Goal: Check status: Check status

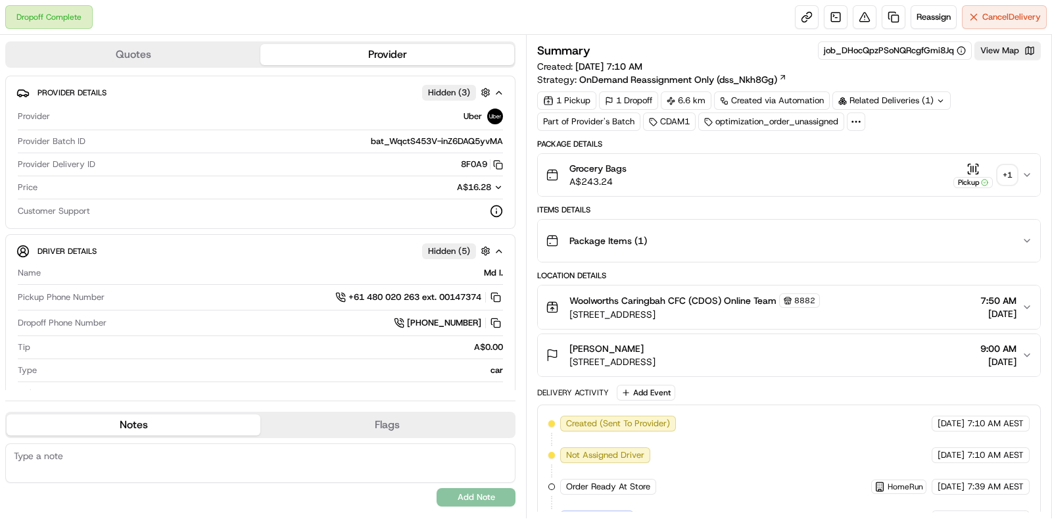
click at [999, 174] on div "+ 1" at bounding box center [1007, 175] width 18 height 18
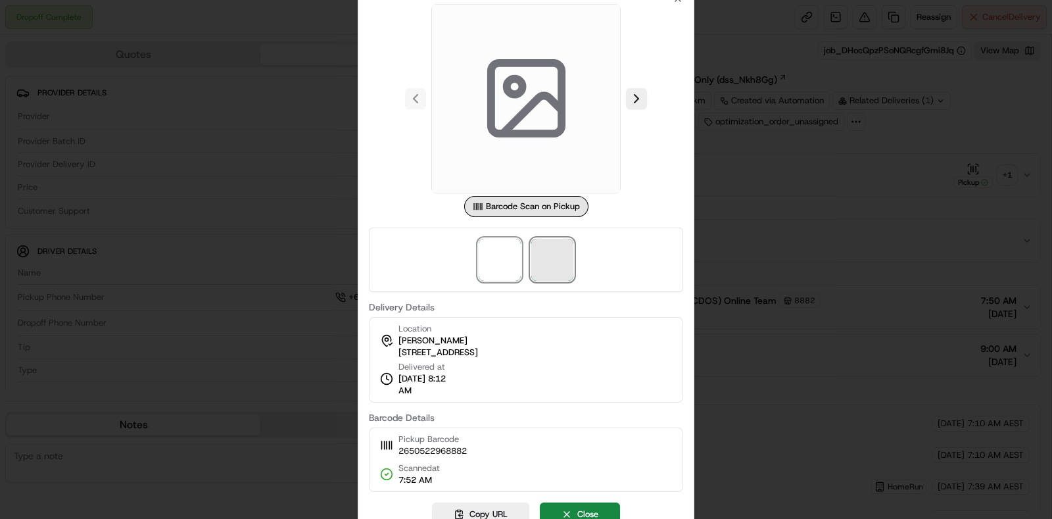
click at [559, 258] on span at bounding box center [552, 260] width 42 height 42
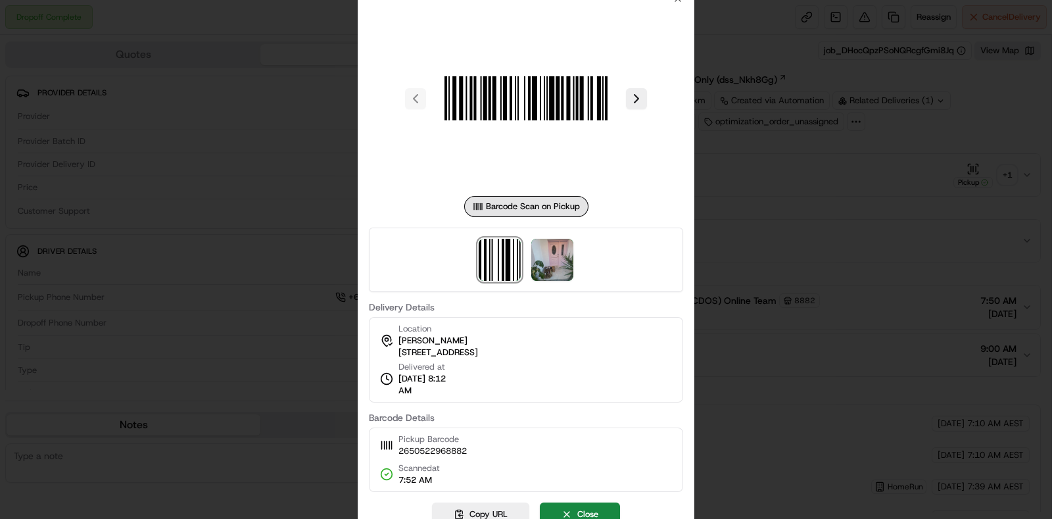
click at [739, 202] on div at bounding box center [526, 259] width 1052 height 519
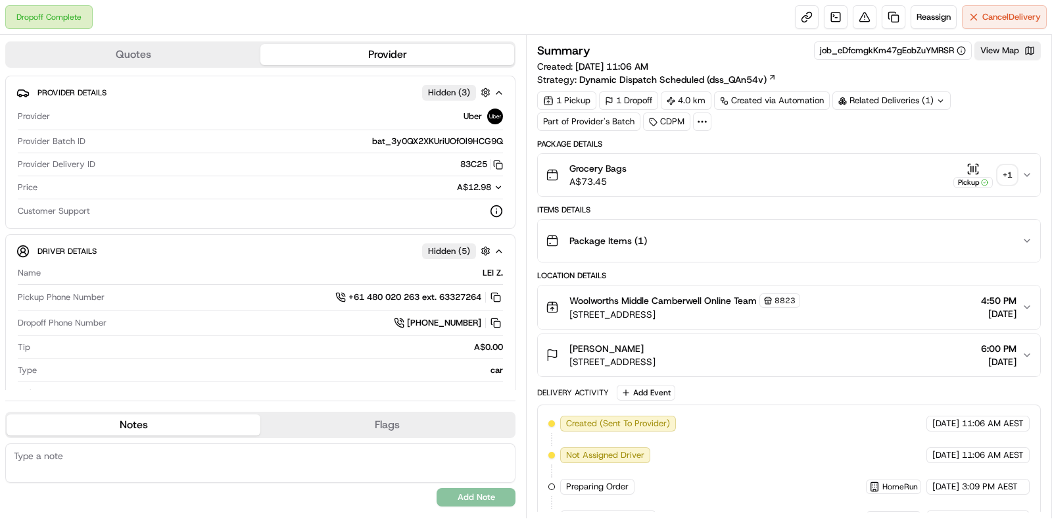
click at [1015, 169] on div "+ 1" at bounding box center [1007, 175] width 18 height 18
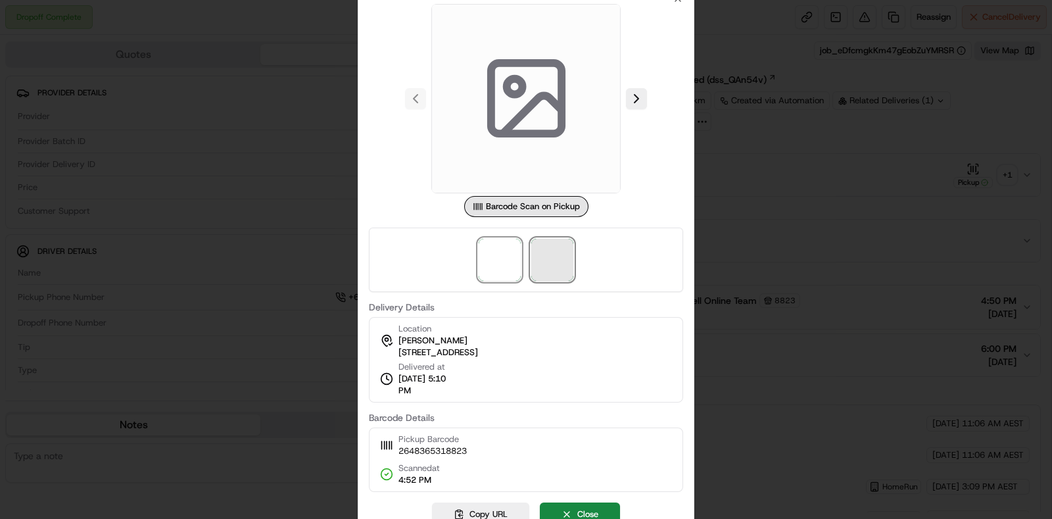
click at [562, 271] on span at bounding box center [552, 260] width 42 height 42
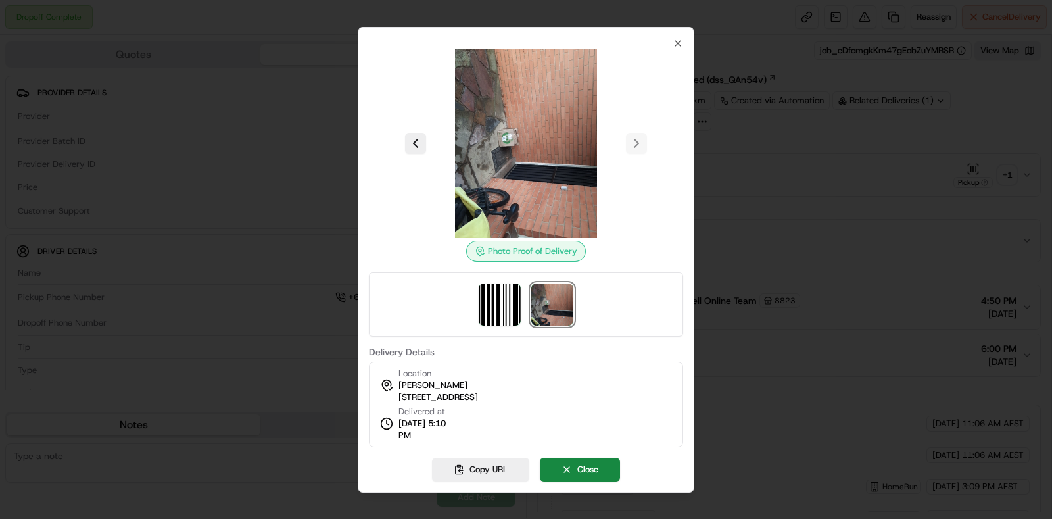
click at [722, 186] on div at bounding box center [526, 259] width 1052 height 519
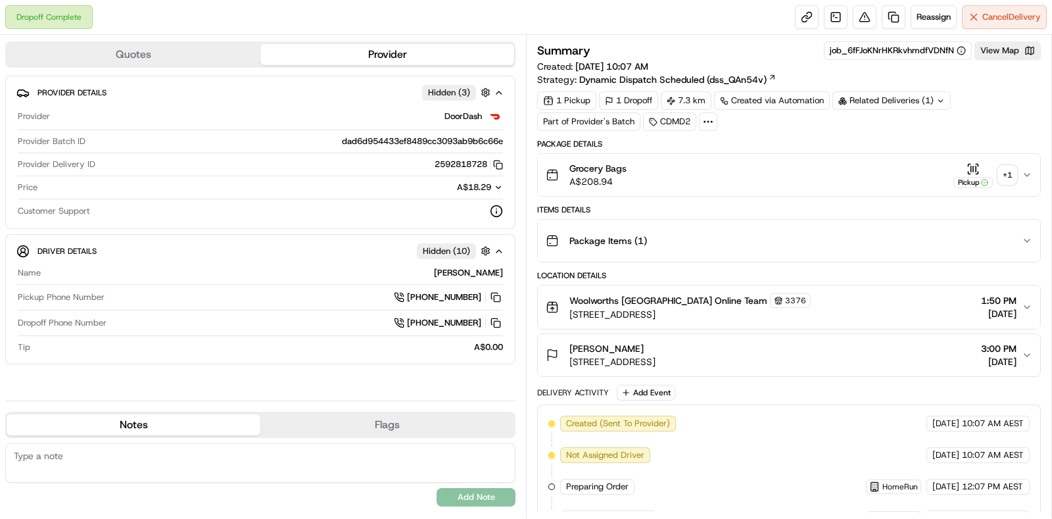
click at [1007, 179] on div "+ 1" at bounding box center [1007, 175] width 18 height 18
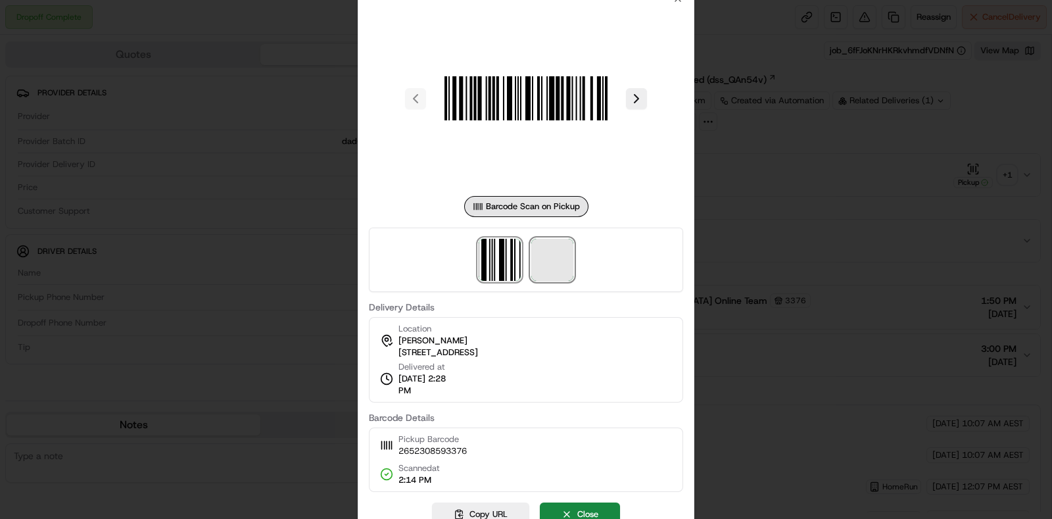
click at [562, 258] on span at bounding box center [552, 260] width 42 height 42
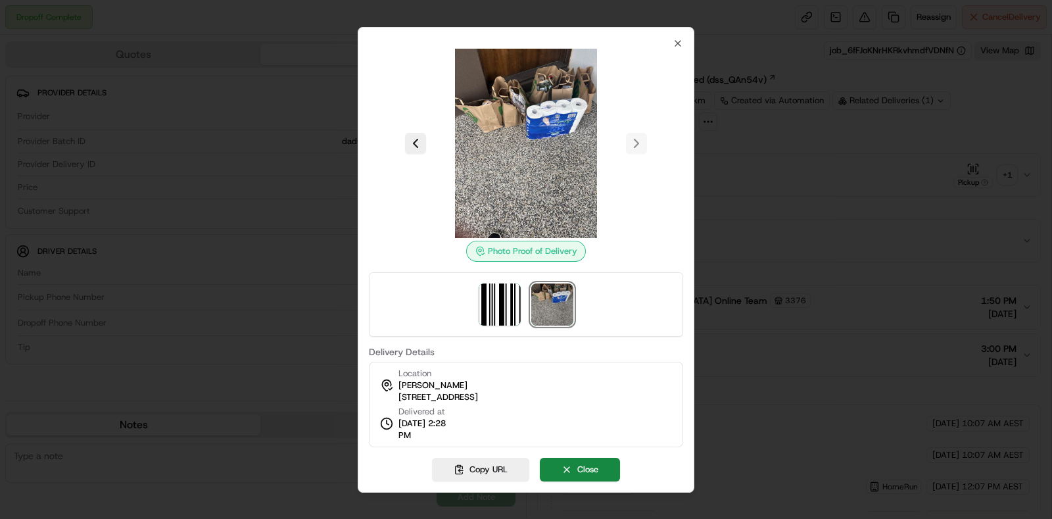
click at [920, 189] on div at bounding box center [526, 259] width 1052 height 519
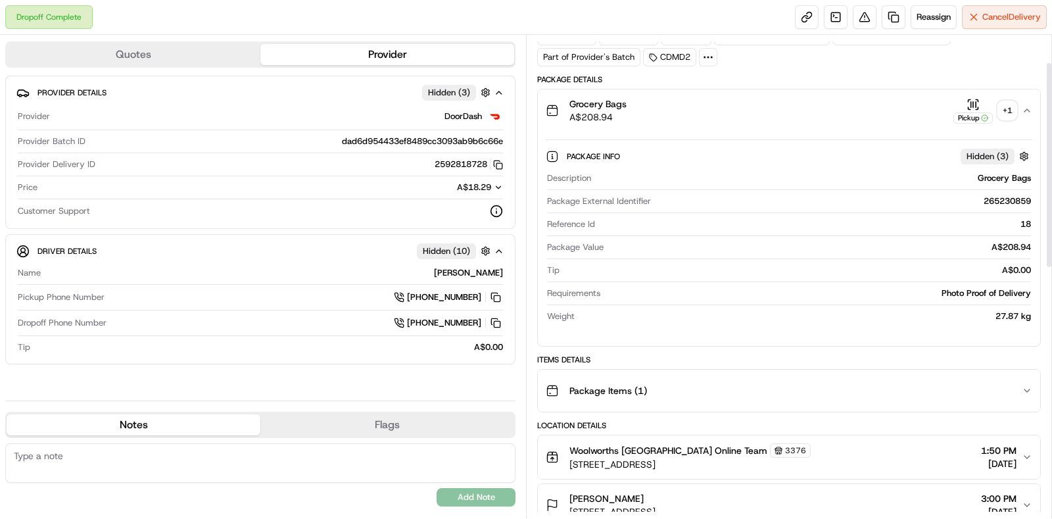
scroll to position [164, 0]
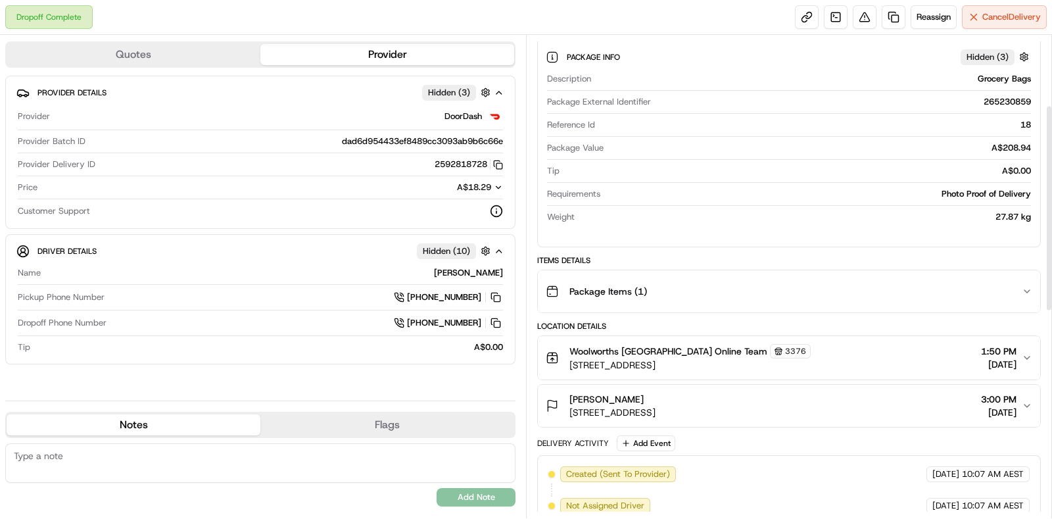
click at [952, 294] on div "Package Items ( 1 )" at bounding box center [784, 291] width 476 height 26
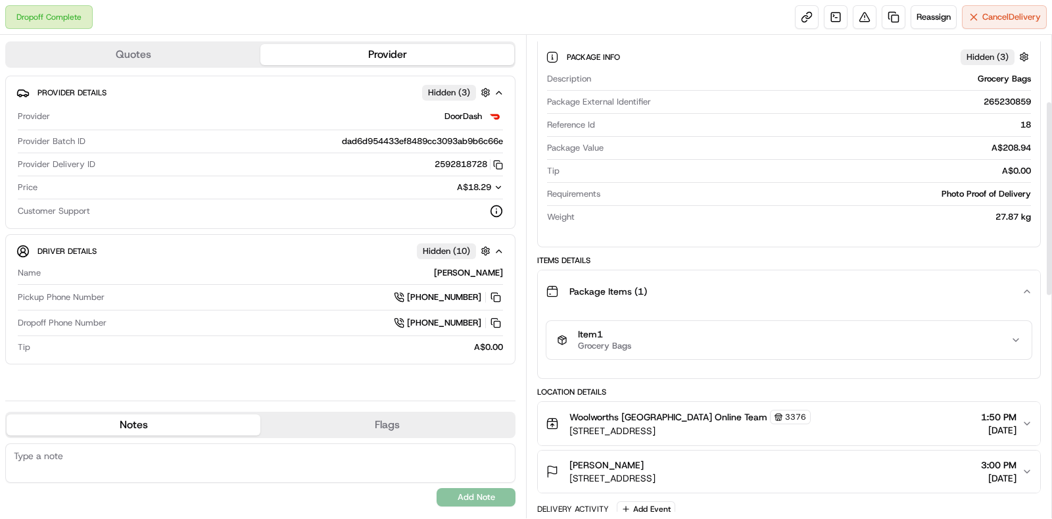
click at [929, 348] on div "Item 1 Grocery Bags" at bounding box center [784, 340] width 454 height 22
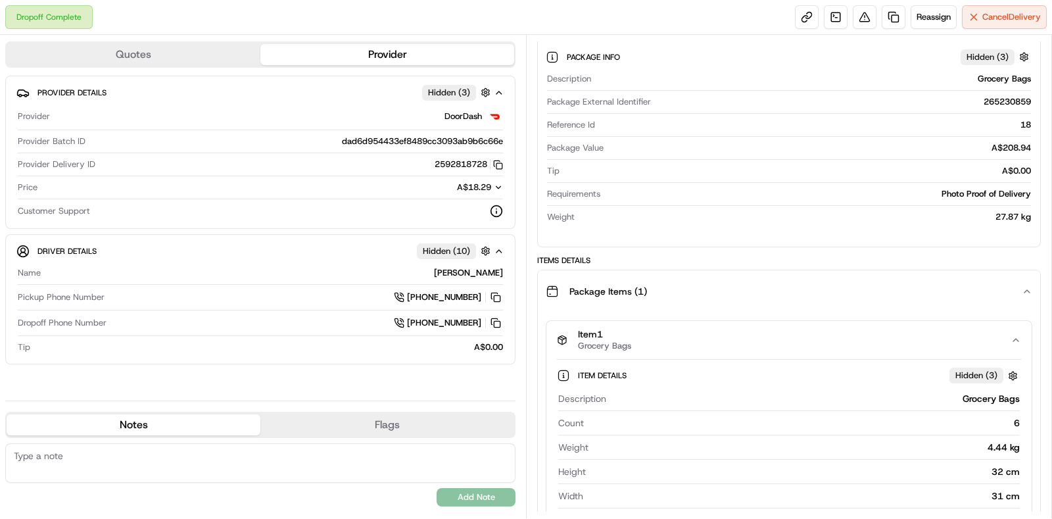
scroll to position [246, 0]
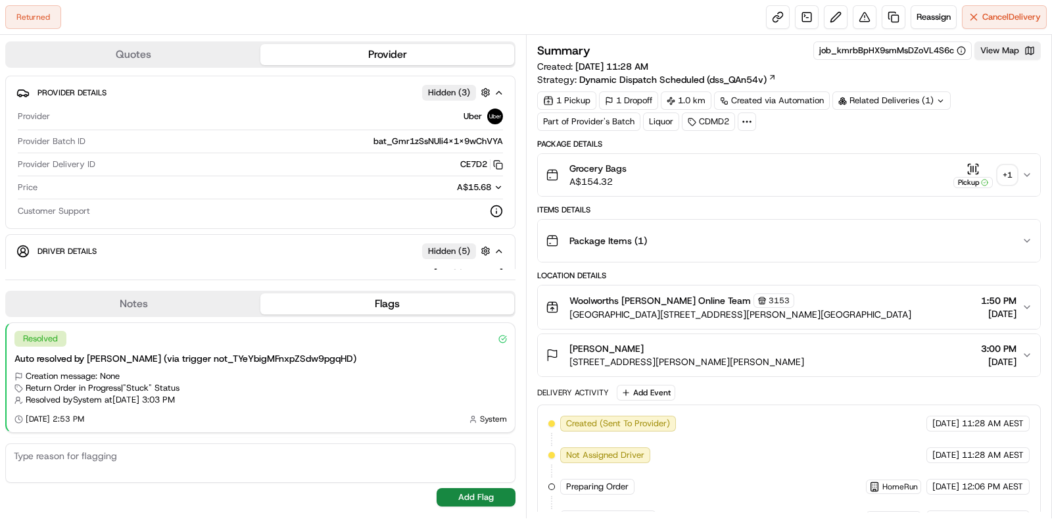
scroll to position [260, 0]
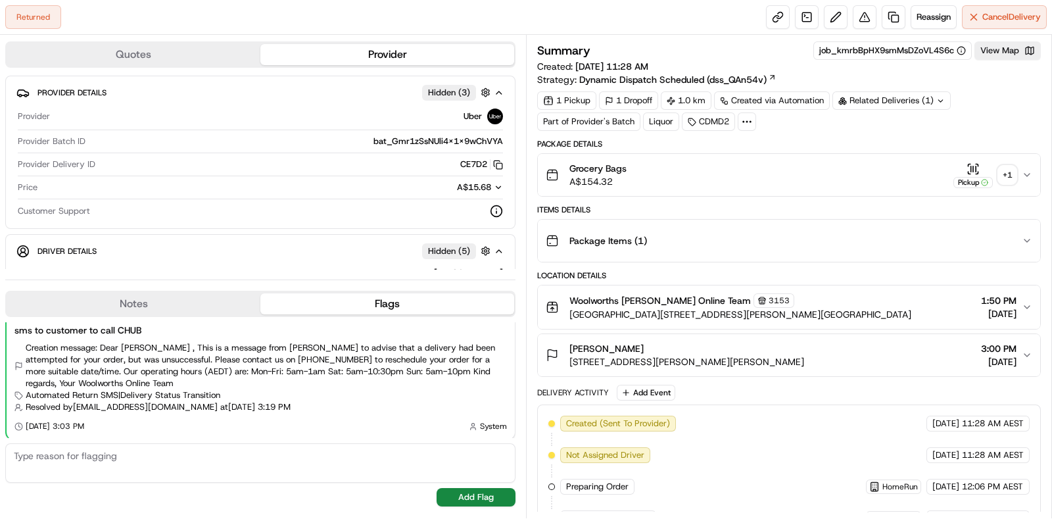
click at [1008, 177] on div "+ 1" at bounding box center [1007, 175] width 18 height 18
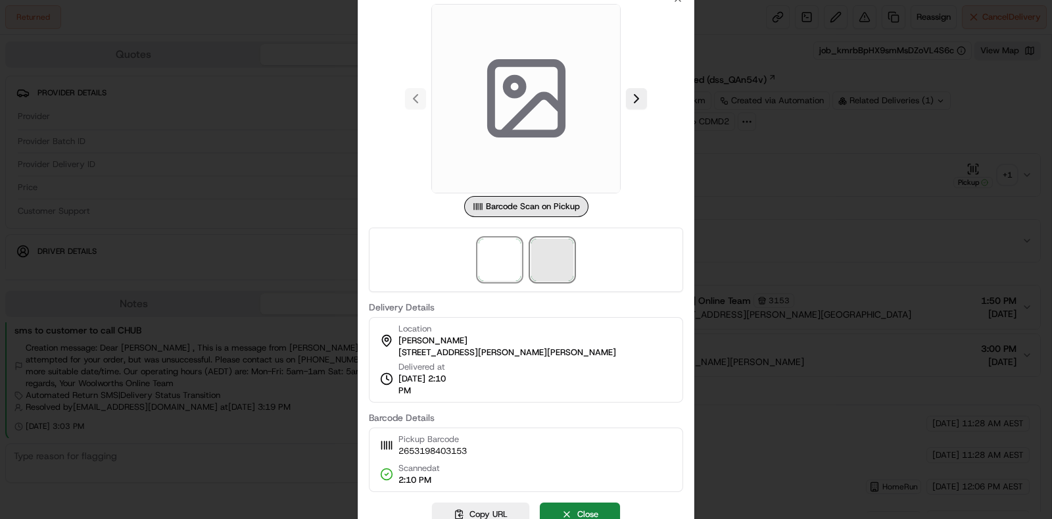
click at [559, 264] on span at bounding box center [552, 260] width 42 height 42
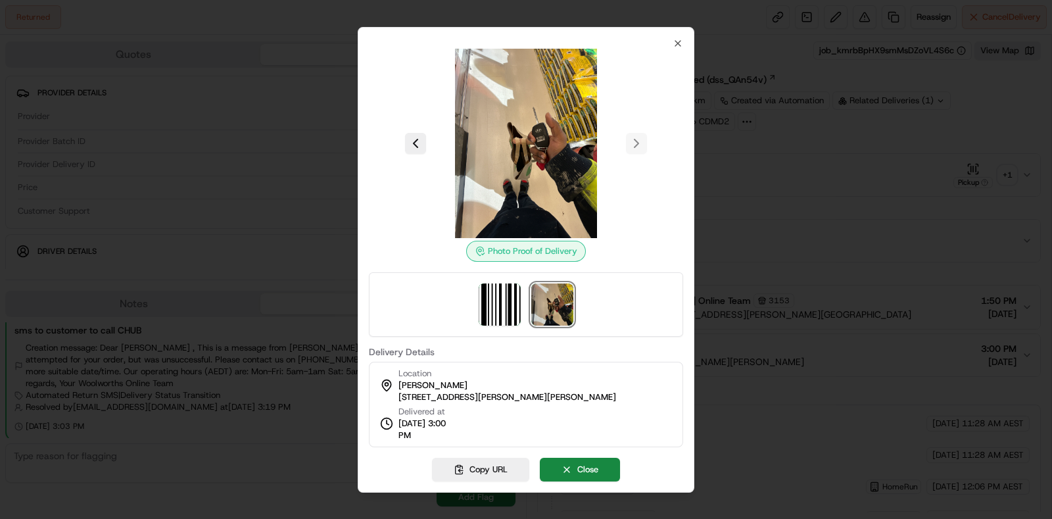
click at [785, 166] on div at bounding box center [526, 259] width 1052 height 519
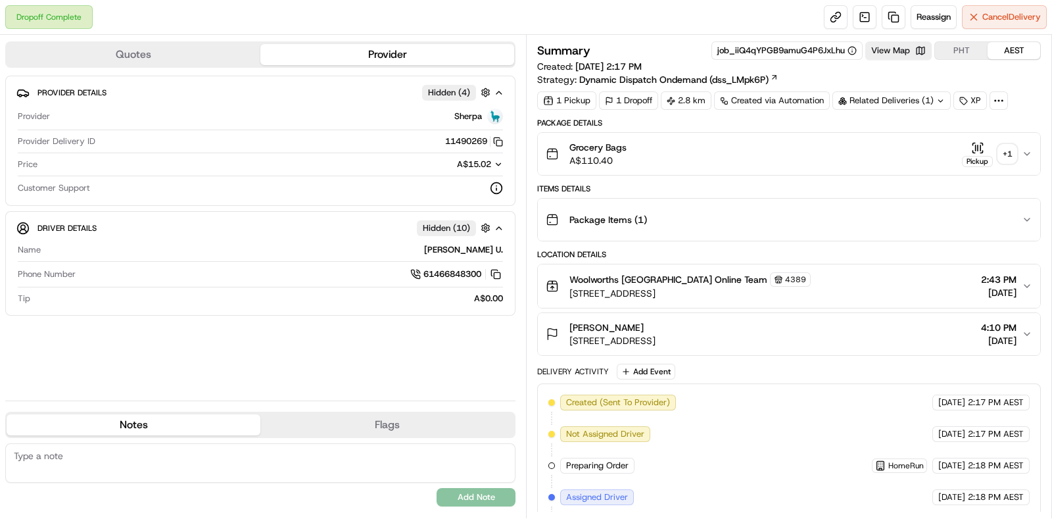
click at [1006, 156] on div "+ 1" at bounding box center [1007, 154] width 18 height 18
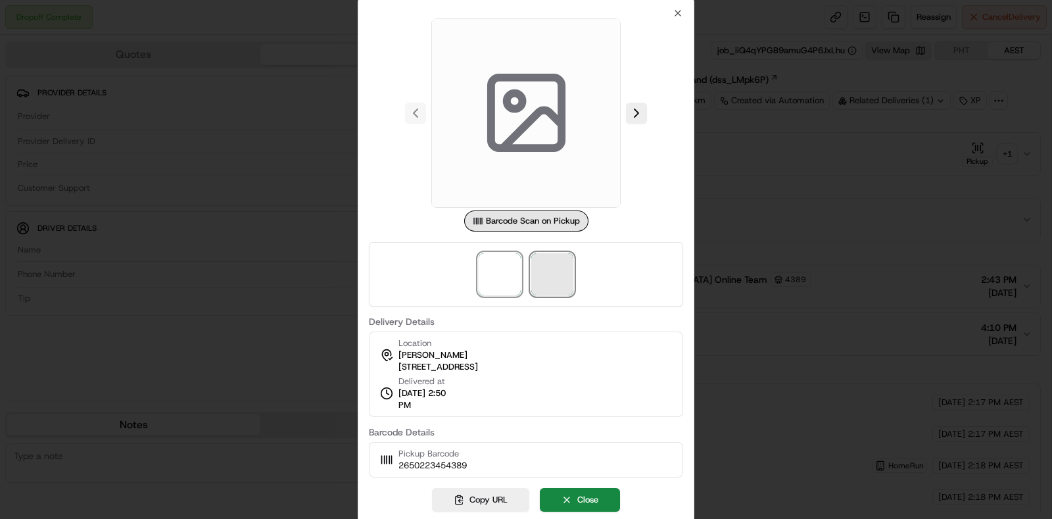
click at [552, 277] on span at bounding box center [552, 274] width 42 height 42
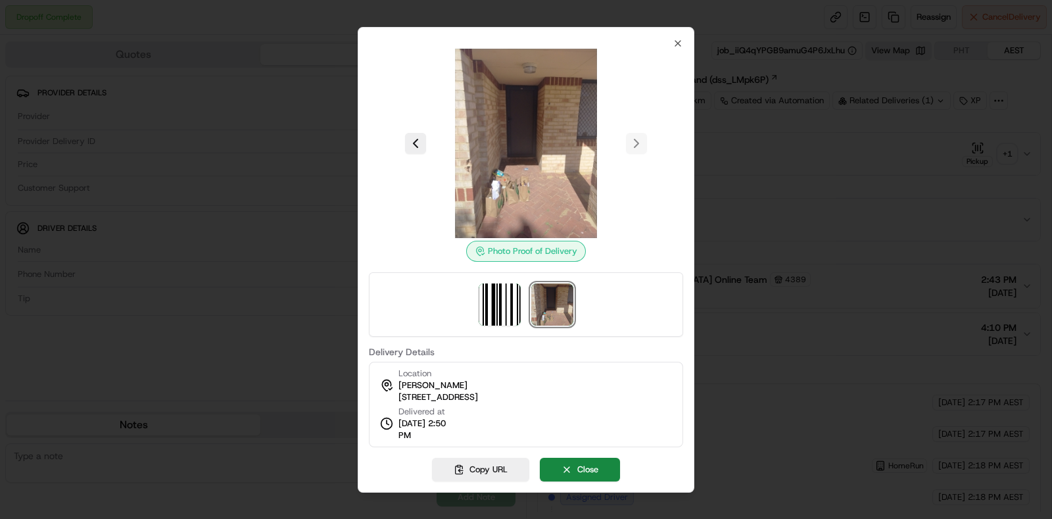
click at [940, 222] on div at bounding box center [526, 259] width 1052 height 519
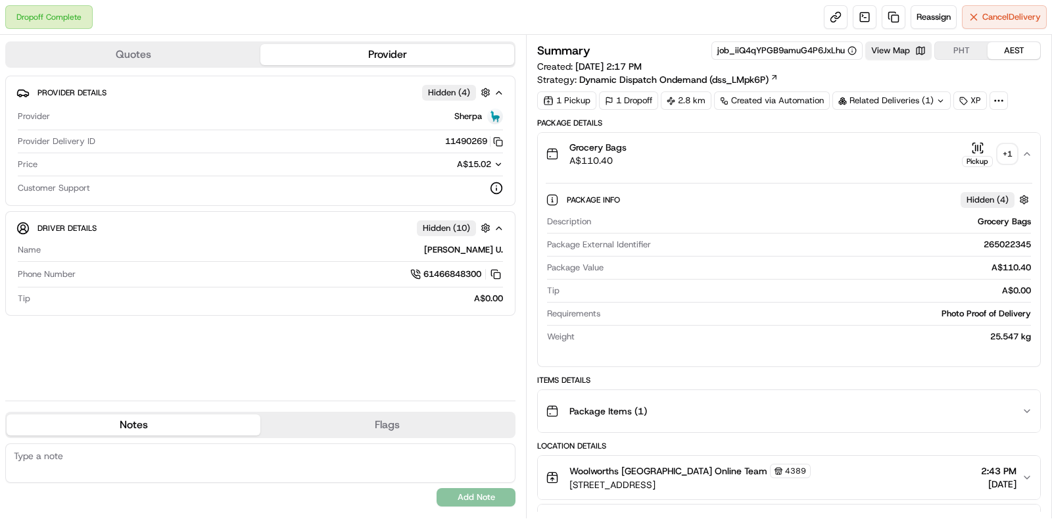
click at [908, 348] on div "Package Info Hidden ( 4 ) Description Grocery Bags Package External Identifier …" at bounding box center [789, 265] width 502 height 181
click at [898, 400] on div "Package Items ( 1 )" at bounding box center [784, 411] width 476 height 26
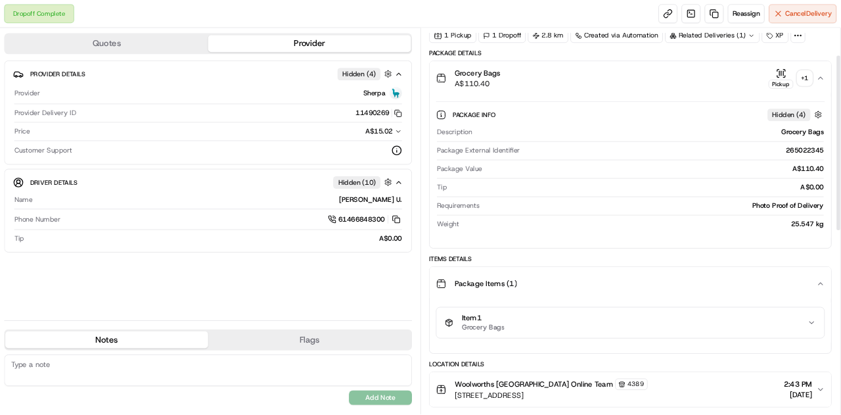
scroll to position [81, 0]
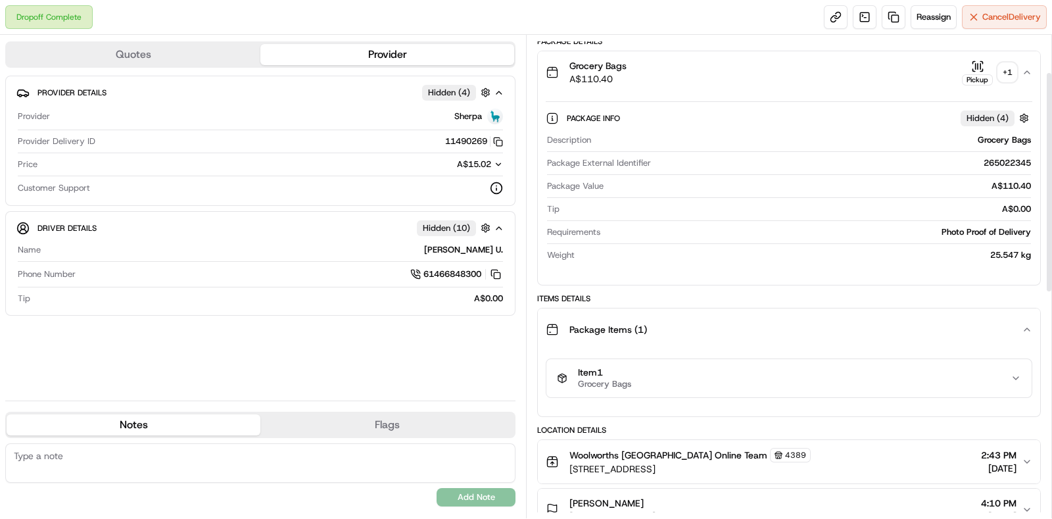
click at [896, 358] on div "Item 1 Grocery Bags" at bounding box center [789, 377] width 486 height 39
click at [891, 376] on div "Item 1 Grocery Bags" at bounding box center [784, 378] width 454 height 22
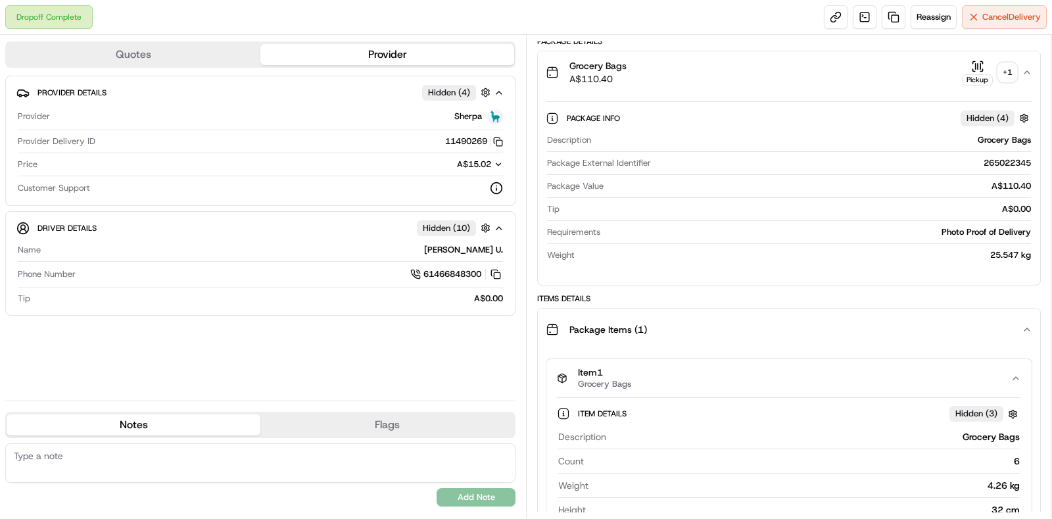
click at [1012, 77] on div "+ 1" at bounding box center [1007, 72] width 18 height 18
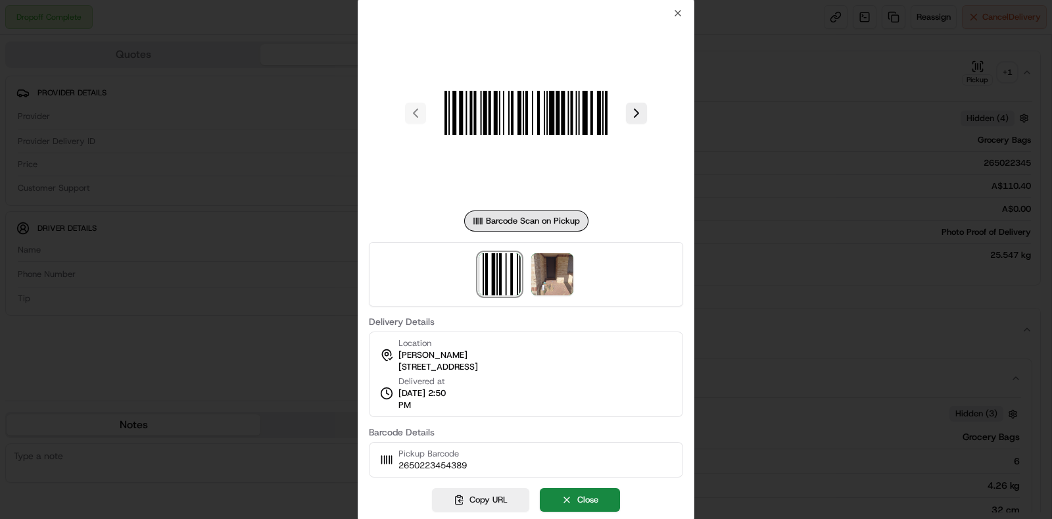
click at [575, 277] on div at bounding box center [526, 274] width 314 height 64
click at [568, 278] on img at bounding box center [552, 274] width 42 height 42
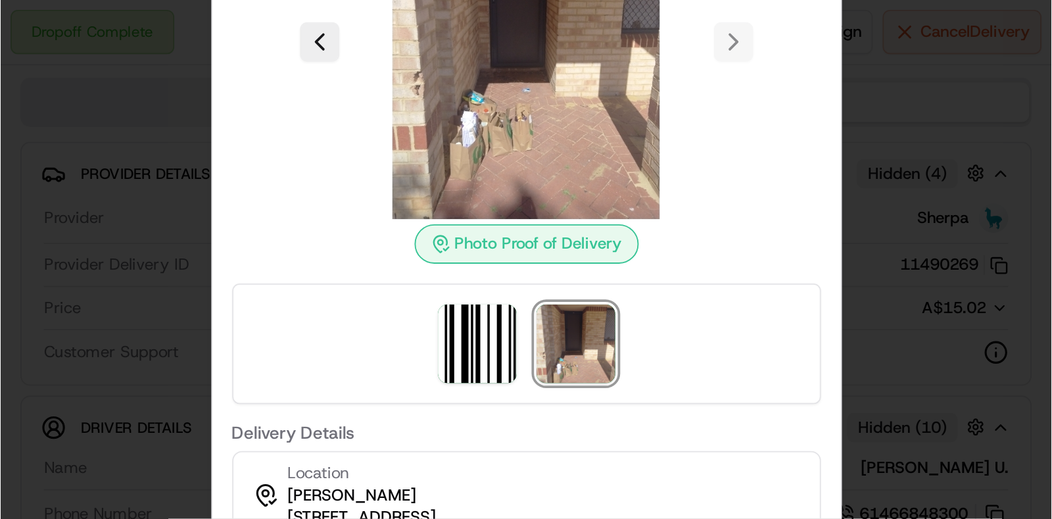
scroll to position [0, 0]
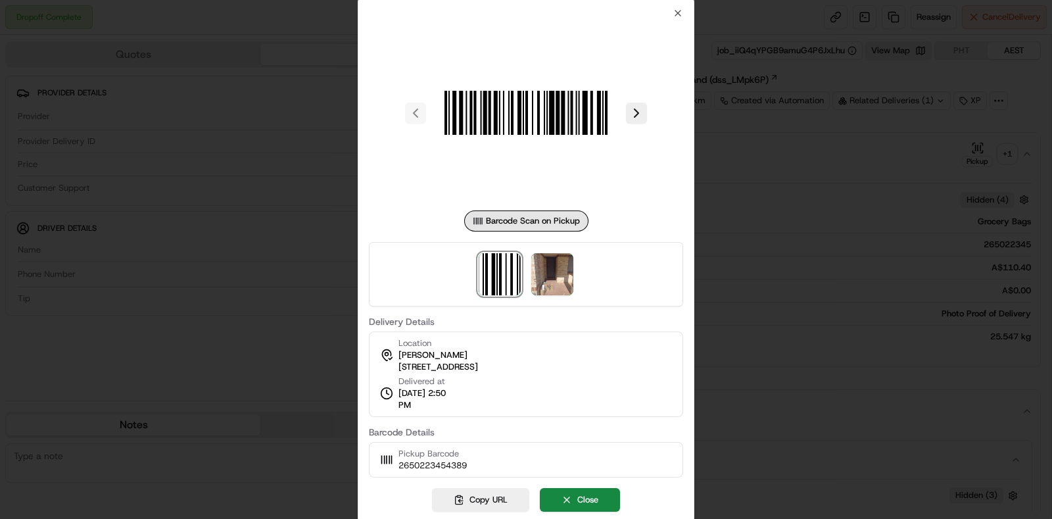
click at [778, 191] on div at bounding box center [526, 259] width 1052 height 519
